Goal: Information Seeking & Learning: Learn about a topic

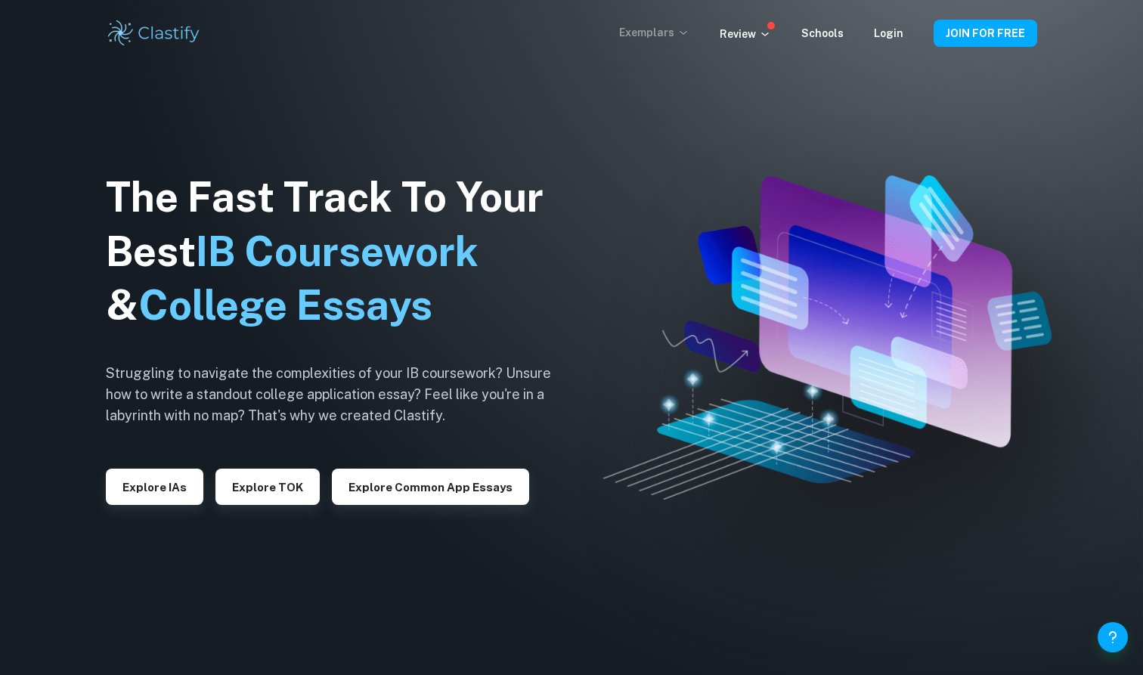
click at [680, 39] on p "Exemplars" at bounding box center [654, 32] width 70 height 17
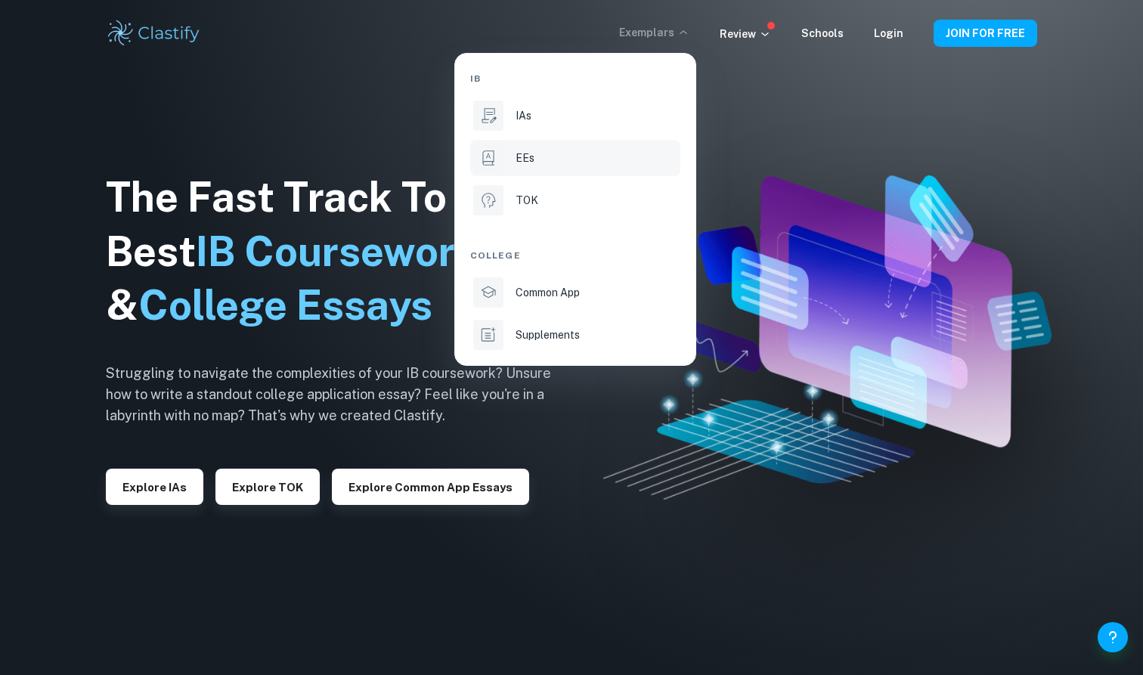
click at [546, 166] on li "EEs" at bounding box center [575, 158] width 210 height 36
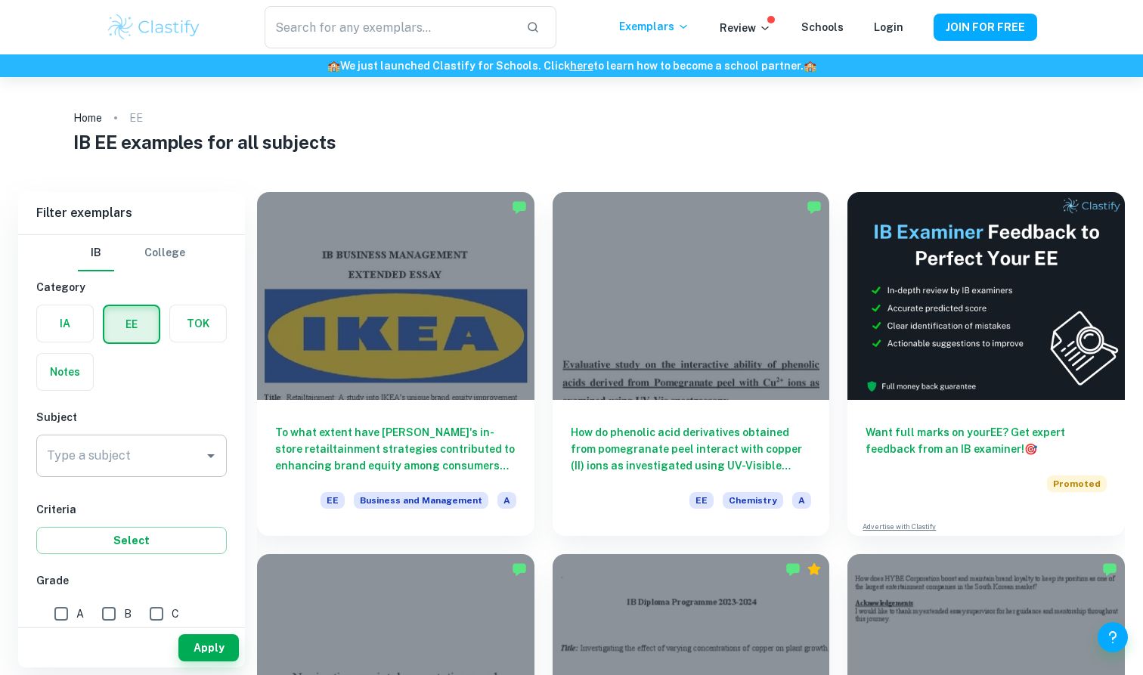
click at [205, 471] on div "Type a subject" at bounding box center [131, 456] width 190 height 42
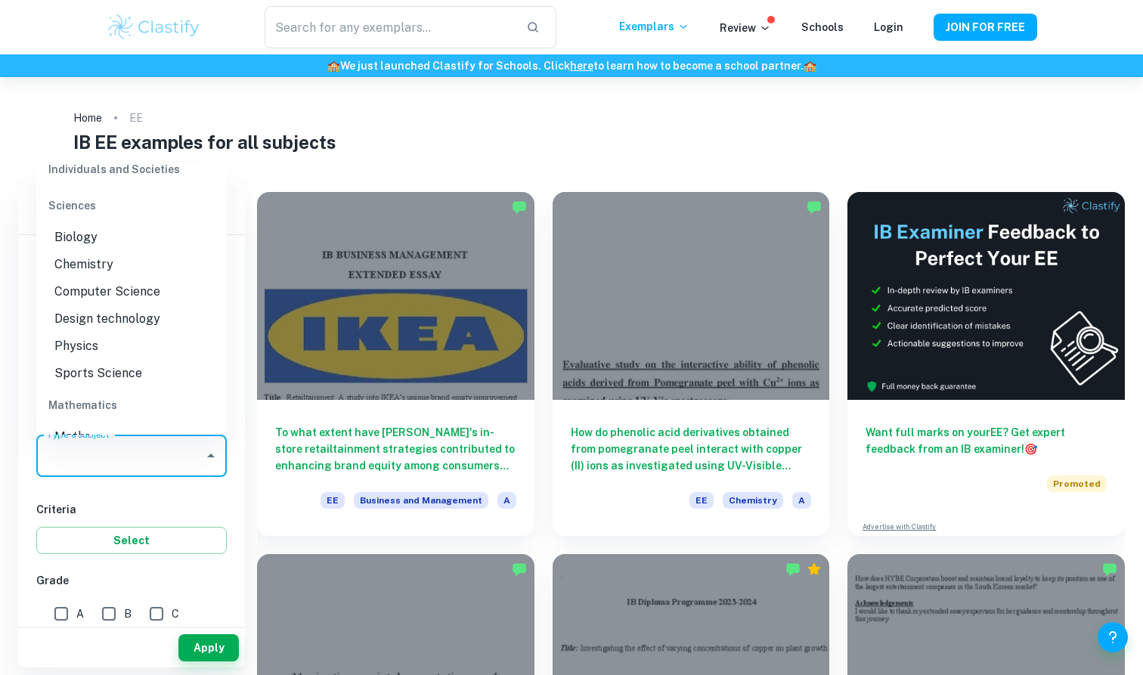
scroll to position [1699, 0]
click at [129, 345] on li "Physics" at bounding box center [131, 344] width 190 height 27
type input "Physics"
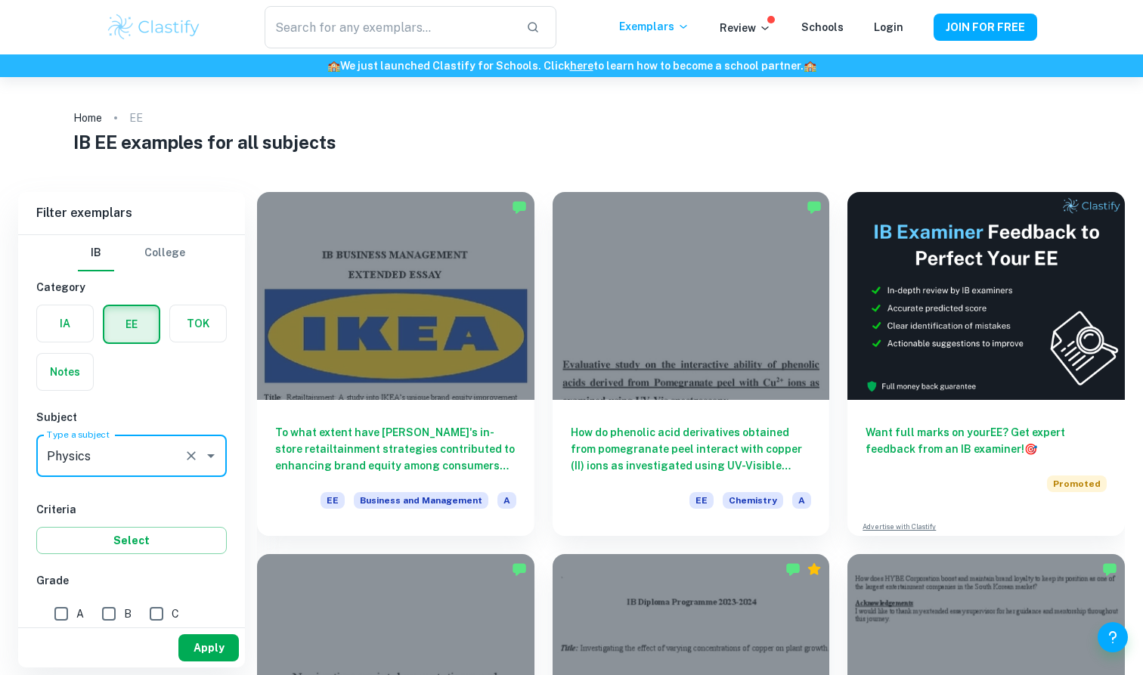
click at [218, 648] on button "Apply" at bounding box center [208, 647] width 60 height 27
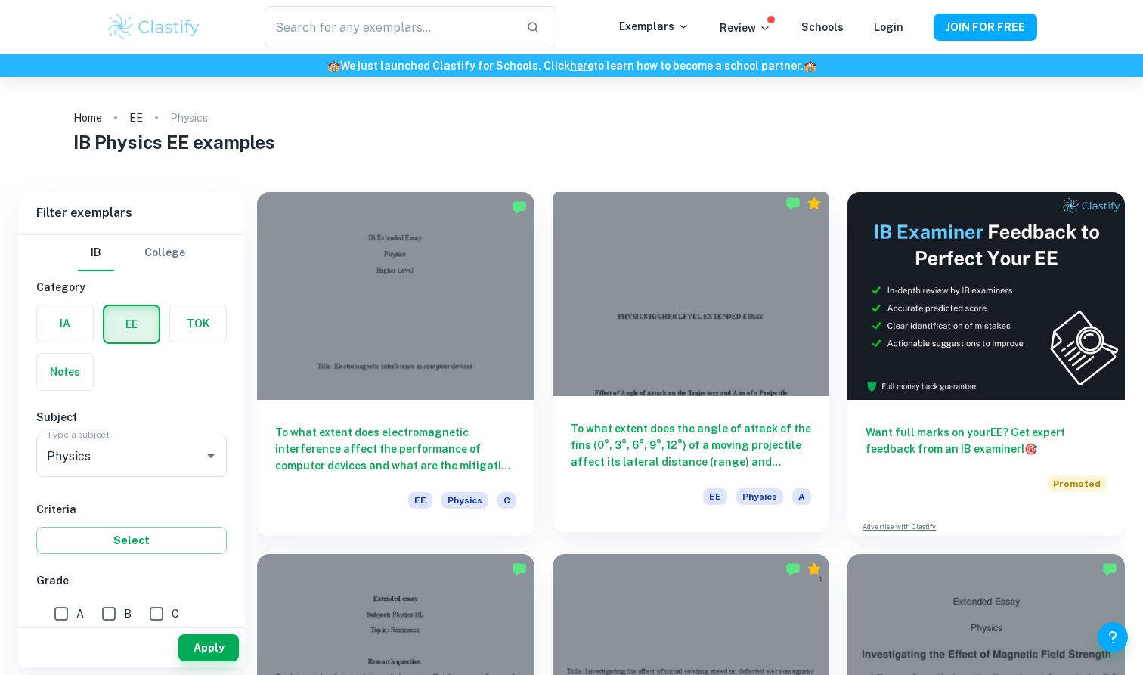
click at [592, 481] on div "To what extent does the angle of attack of the fins (0°, 3°, 6°, 9°, 12°) of a …" at bounding box center [690, 464] width 277 height 136
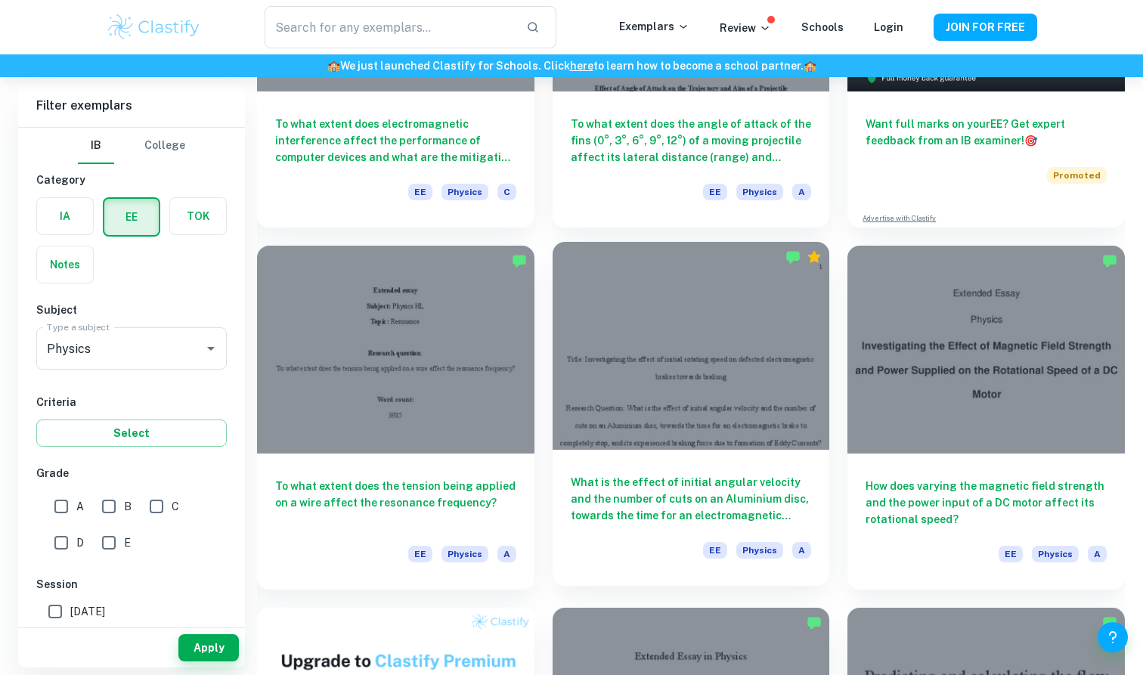
click at [752, 481] on h6 "What is the effect of initial angular velocity and the number of cuts on an Alu…" at bounding box center [691, 499] width 241 height 50
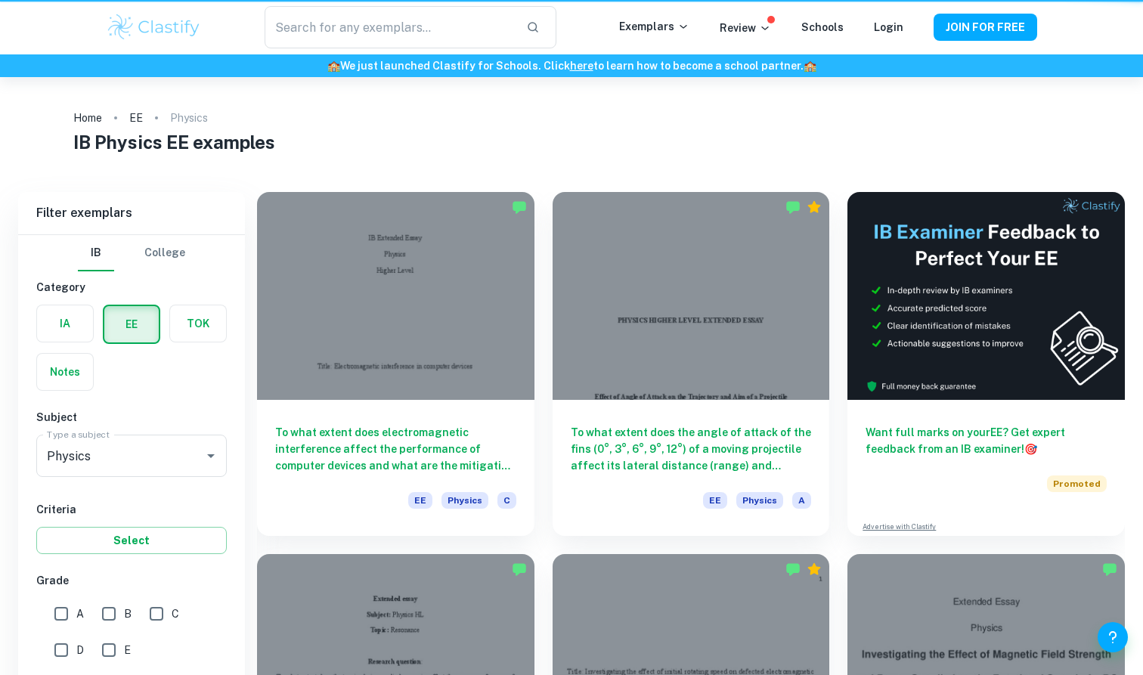
scroll to position [308, 0]
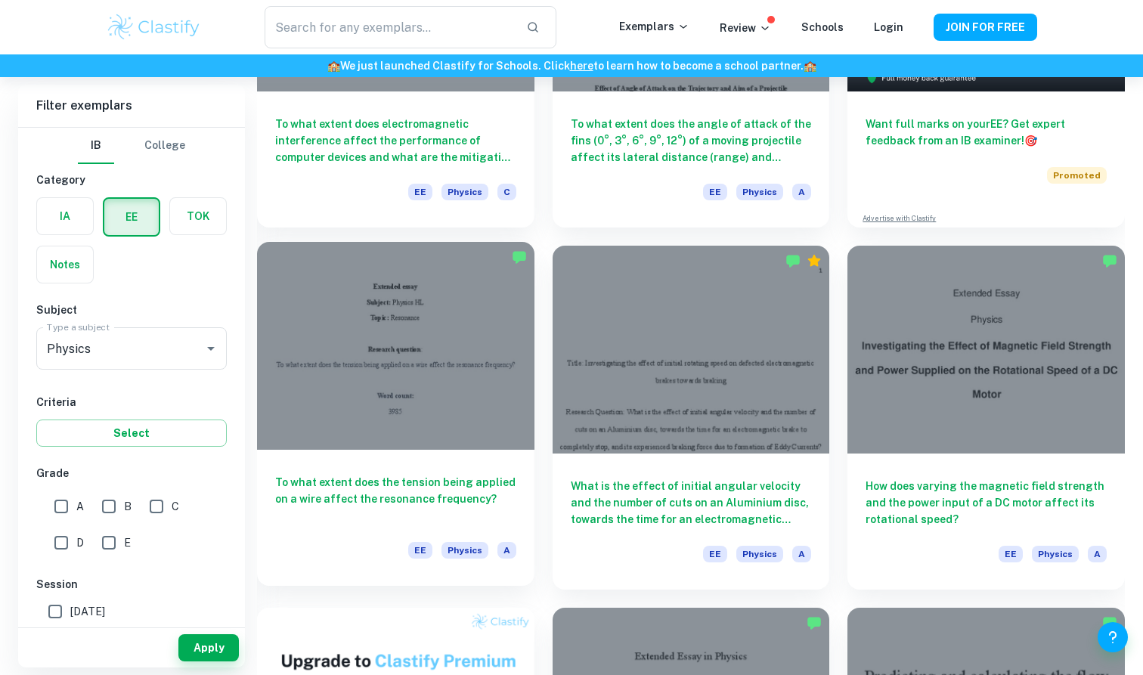
click at [378, 503] on h6 "To what extent does the tension being applied on a wire affect the resonance fr…" at bounding box center [395, 499] width 241 height 50
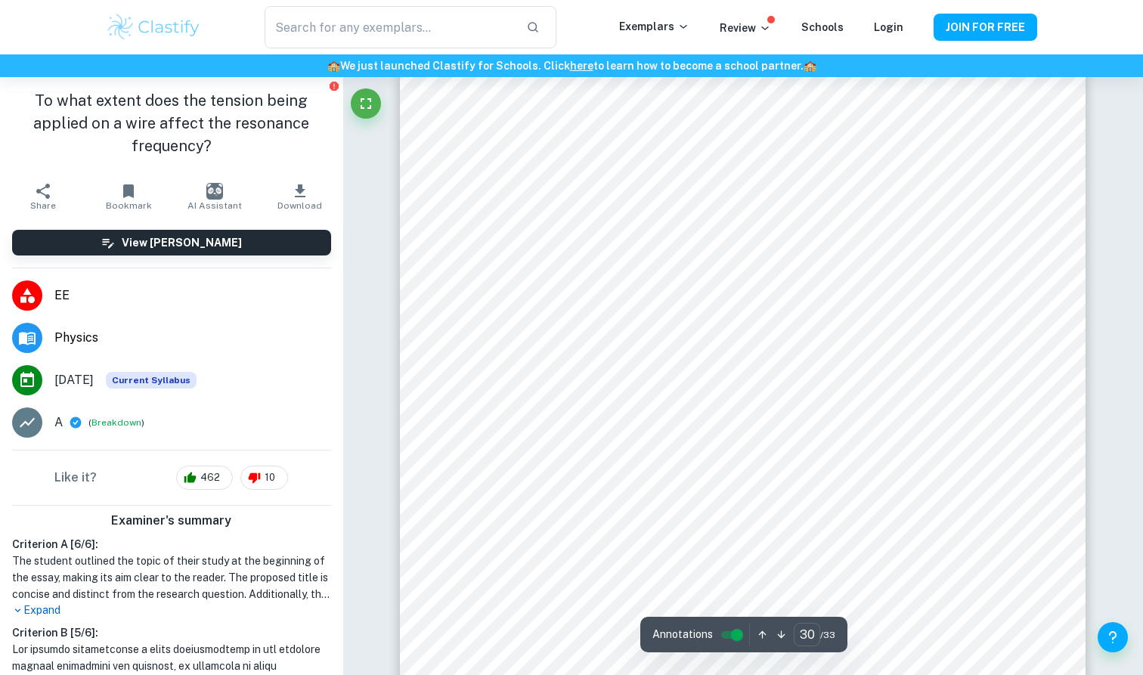
scroll to position [26637, 0]
type input "1"
